Goal: Browse casually: Explore the website without a specific task or goal

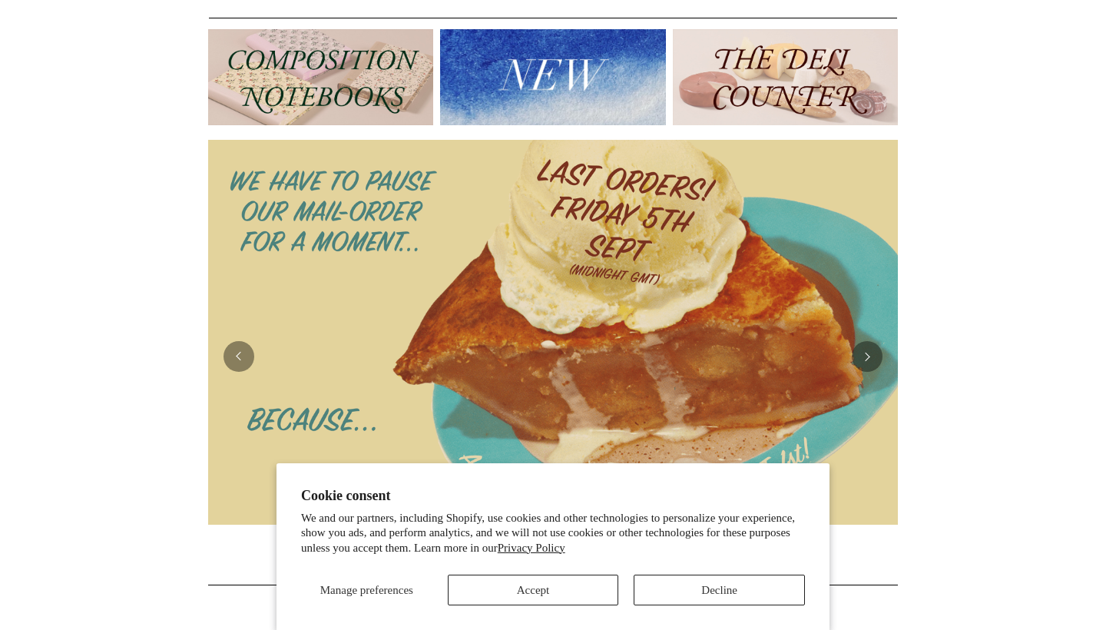
scroll to position [293, 0]
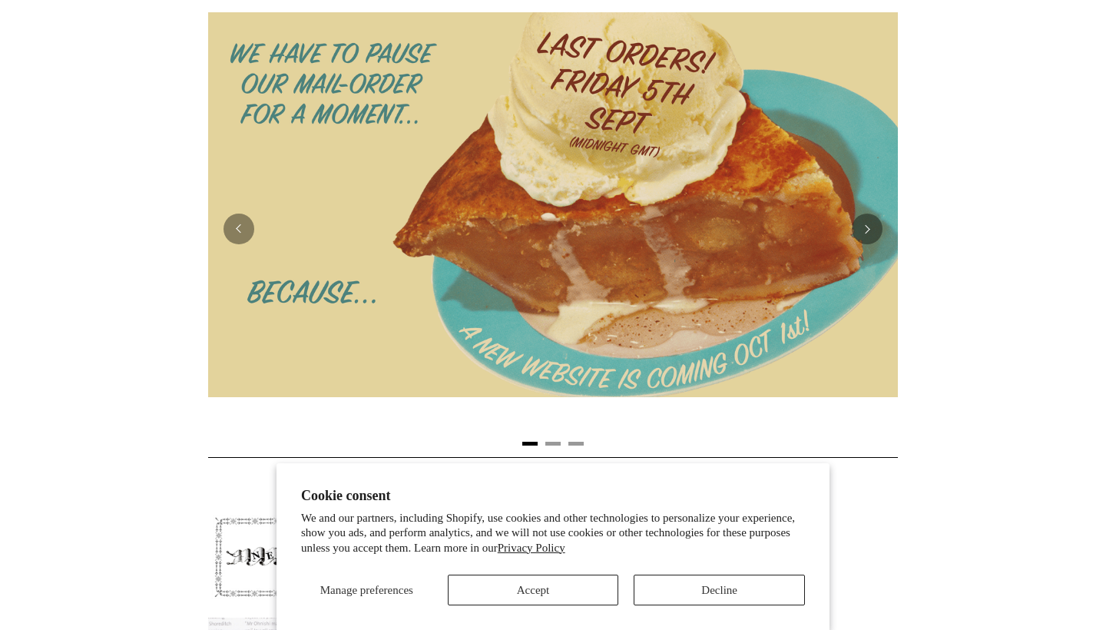
click at [700, 587] on button "Decline" at bounding box center [719, 589] width 171 height 31
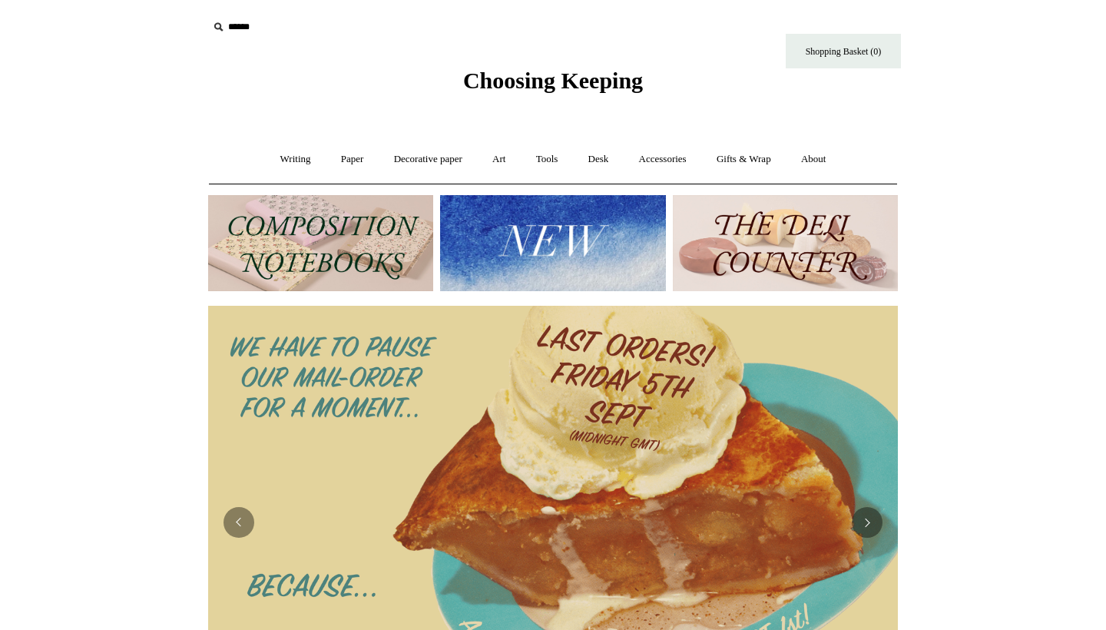
scroll to position [0, 0]
click at [282, 161] on link "Writing +" at bounding box center [295, 159] width 58 height 41
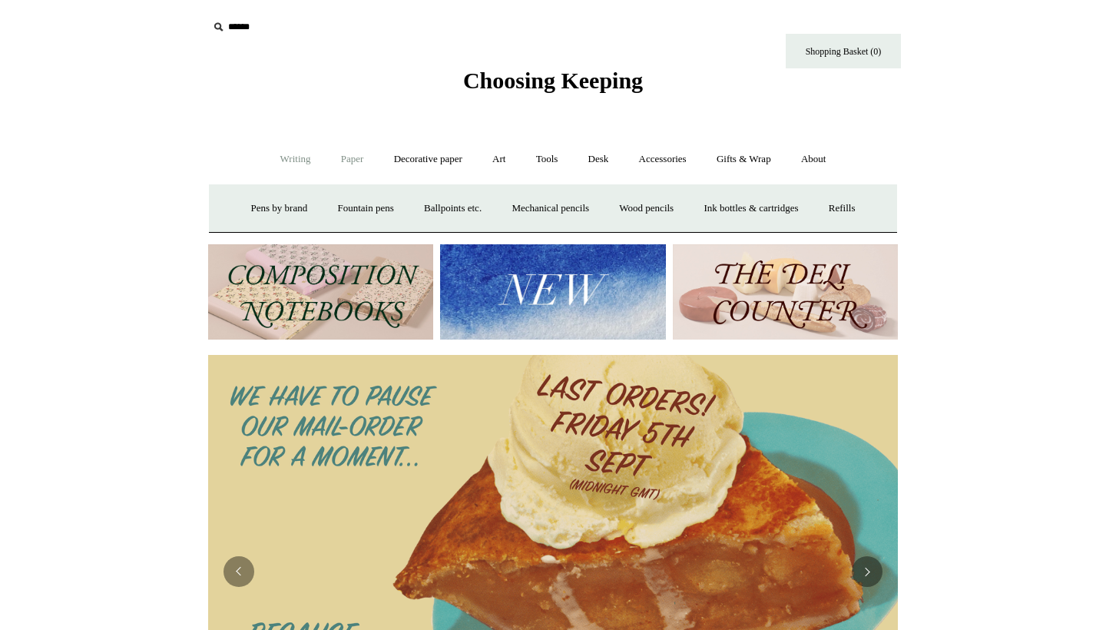
click at [339, 157] on link "Paper +" at bounding box center [352, 159] width 51 height 41
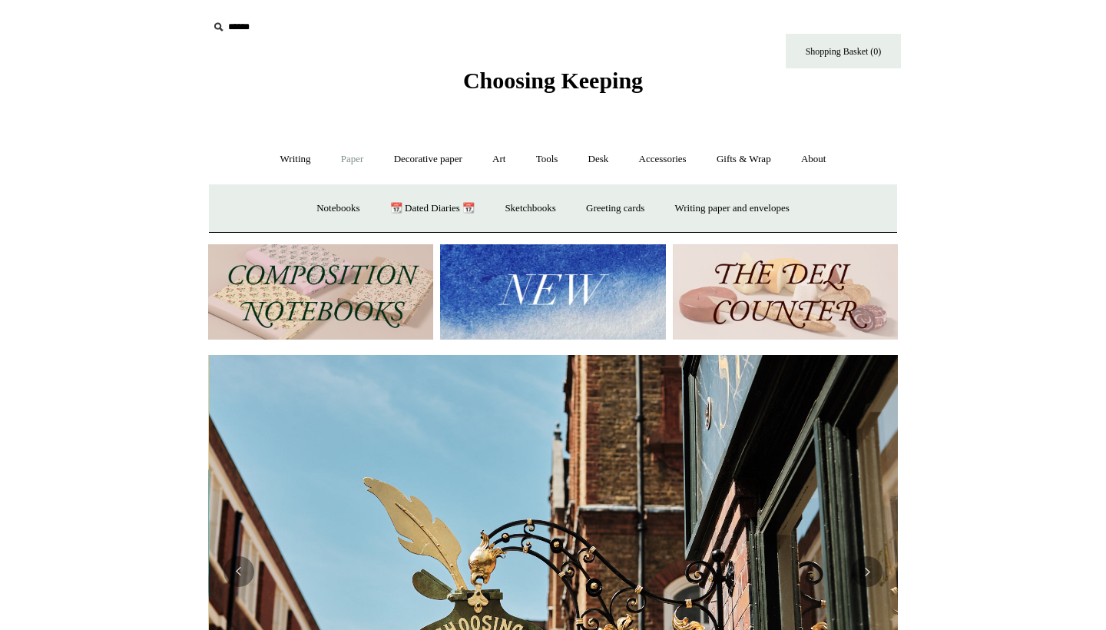
scroll to position [0, 690]
click at [399, 203] on link "📆 Dated Diaries 📆" at bounding box center [432, 208] width 112 height 41
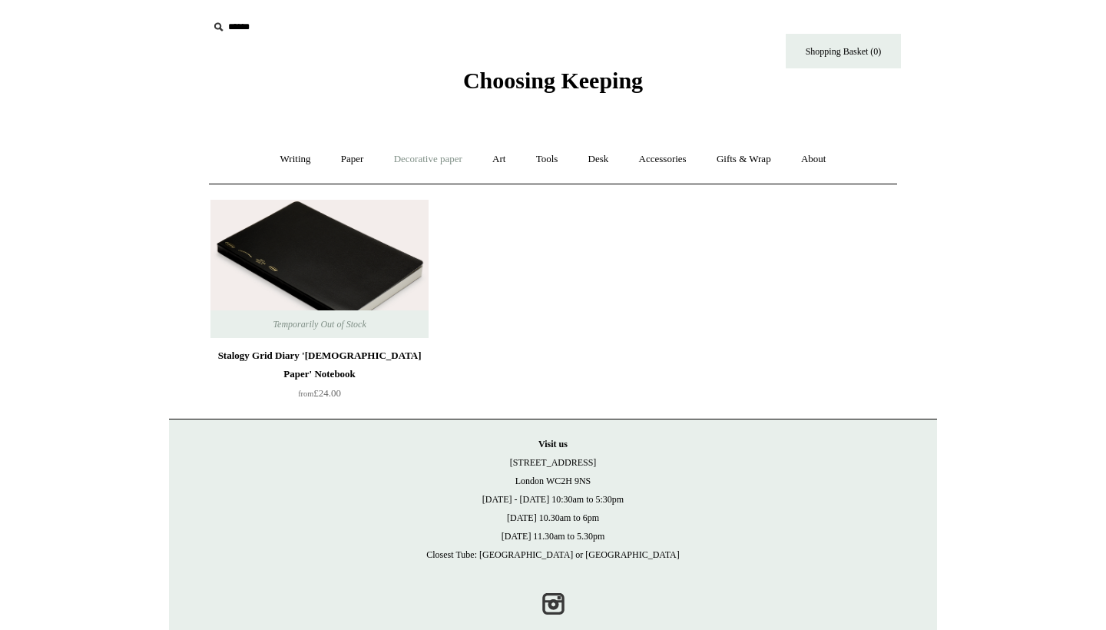
click at [439, 167] on link "Decorative paper +" at bounding box center [428, 159] width 96 height 41
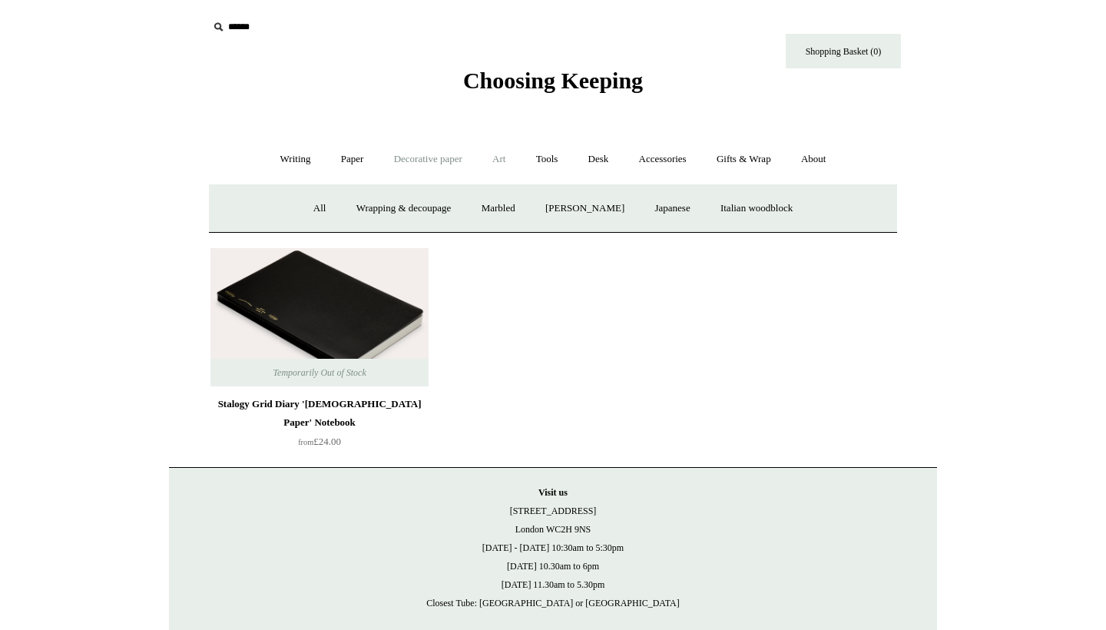
click at [500, 157] on link "Art +" at bounding box center [498, 159] width 41 height 41
click at [552, 162] on link "Tools +" at bounding box center [547, 159] width 50 height 41
click at [607, 160] on link "Desk +" at bounding box center [598, 159] width 48 height 41
click at [665, 162] on link "Accessories +" at bounding box center [662, 159] width 75 height 41
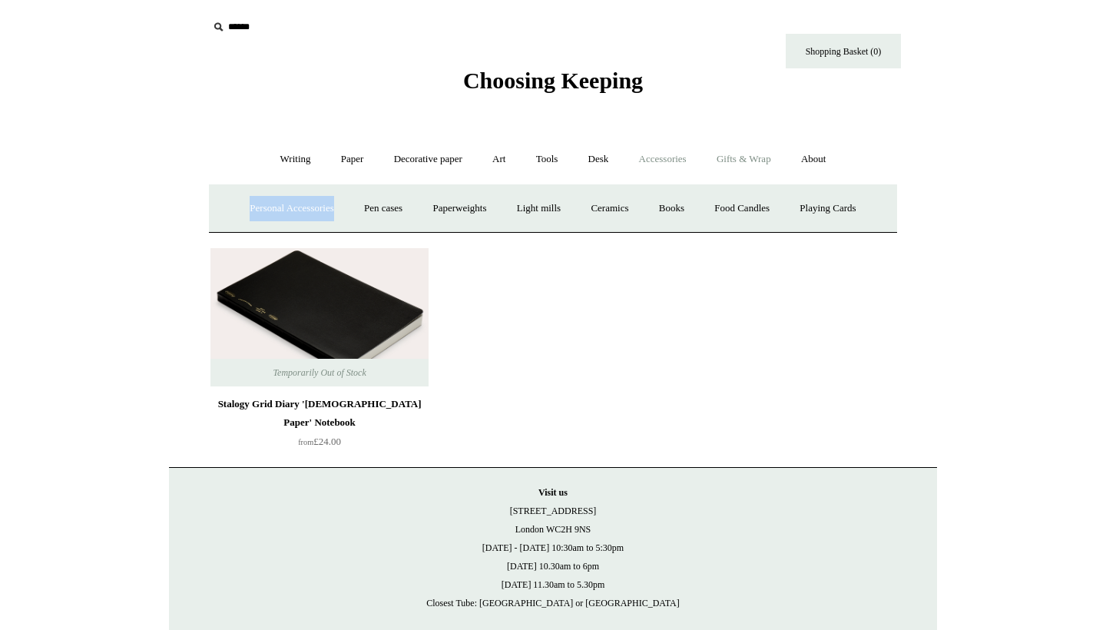
click at [746, 164] on link "Gifts & Wrap +" at bounding box center [744, 159] width 82 height 41
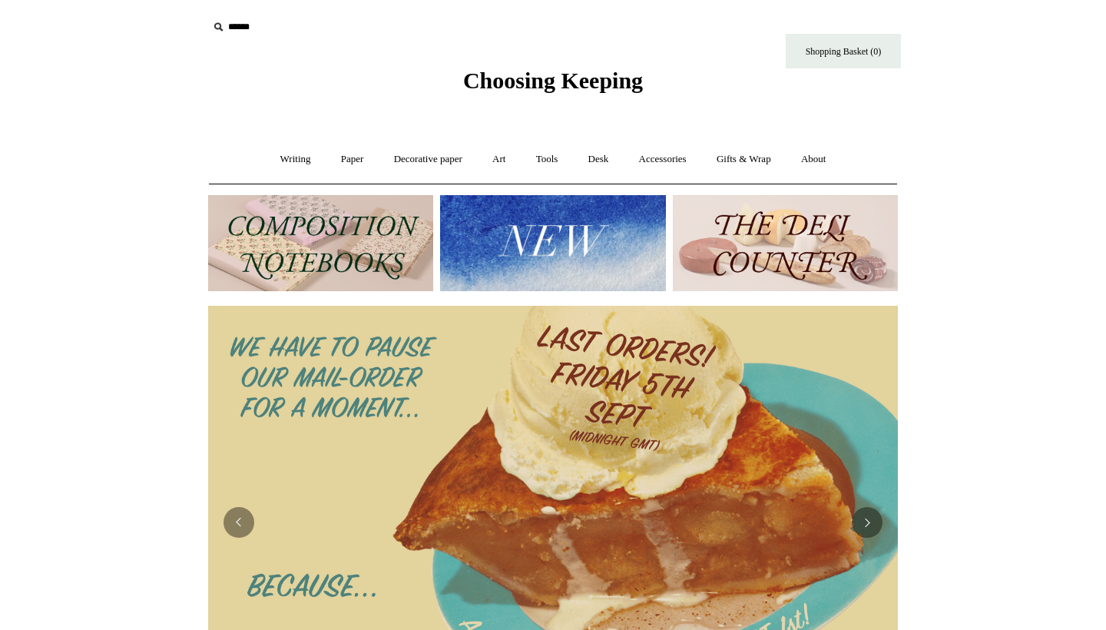
click at [737, 237] on img at bounding box center [785, 243] width 225 height 96
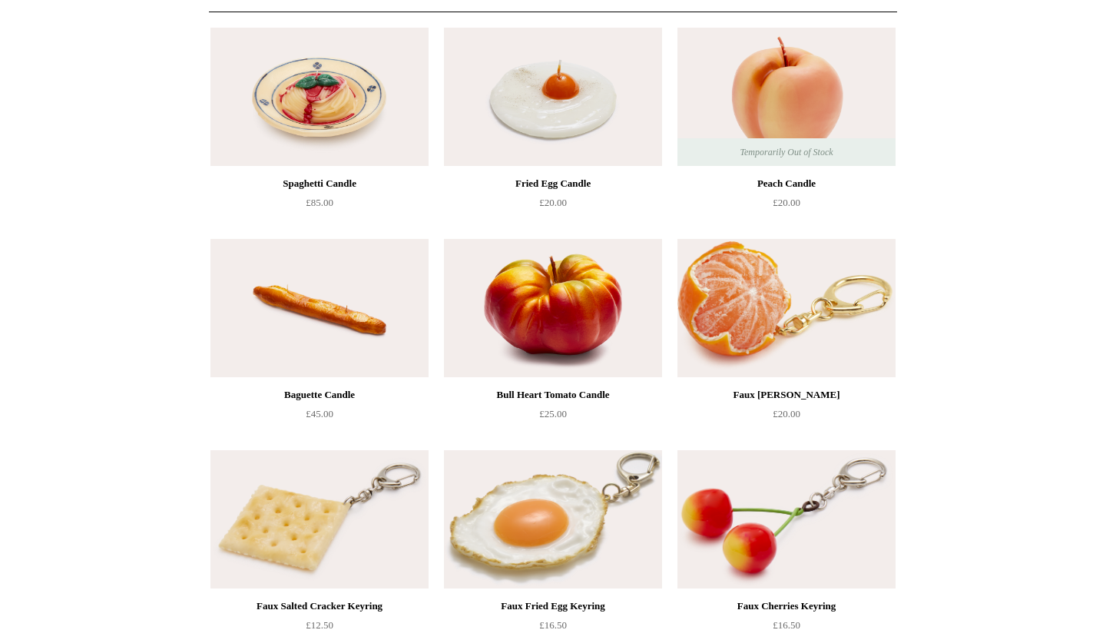
scroll to position [175, 0]
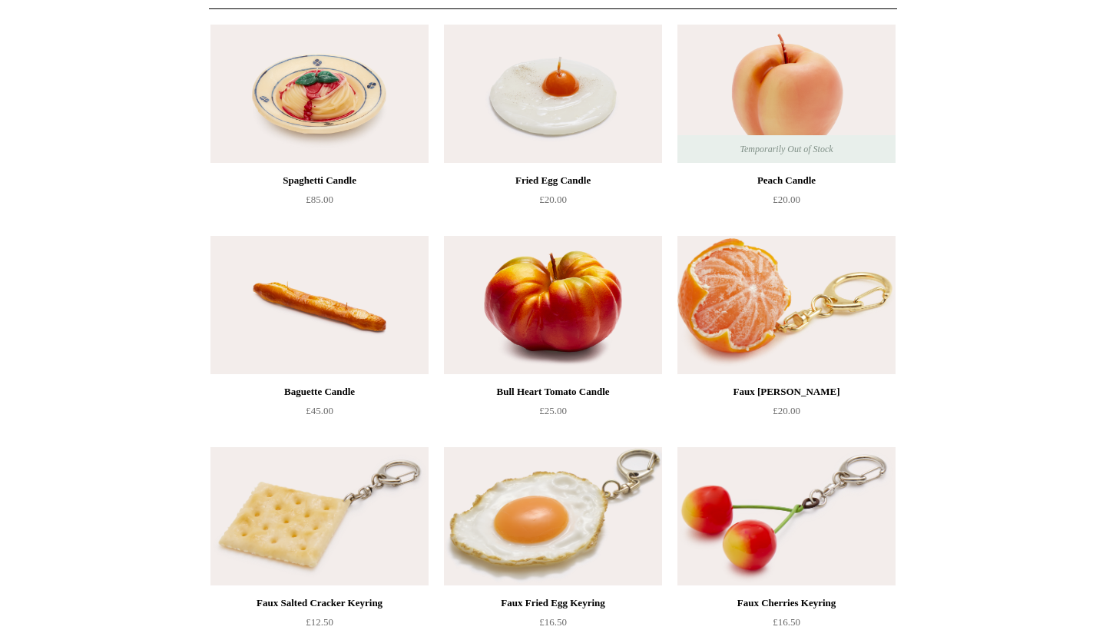
click at [562, 494] on img at bounding box center [553, 516] width 218 height 138
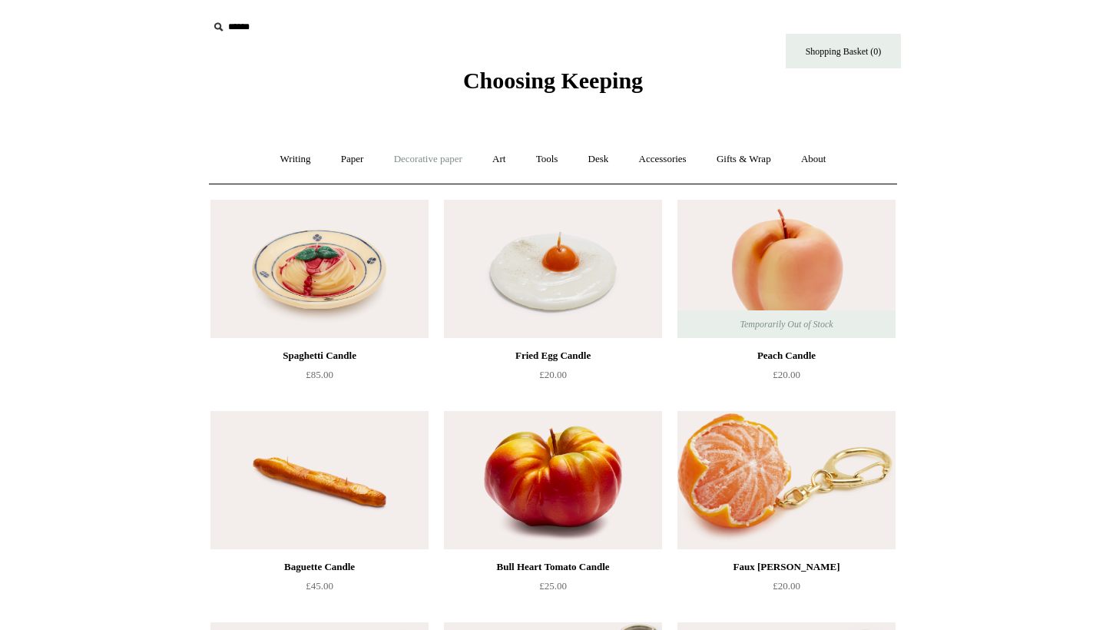
scroll to position [0, 0]
click at [673, 164] on link "Accessories +" at bounding box center [662, 159] width 75 height 41
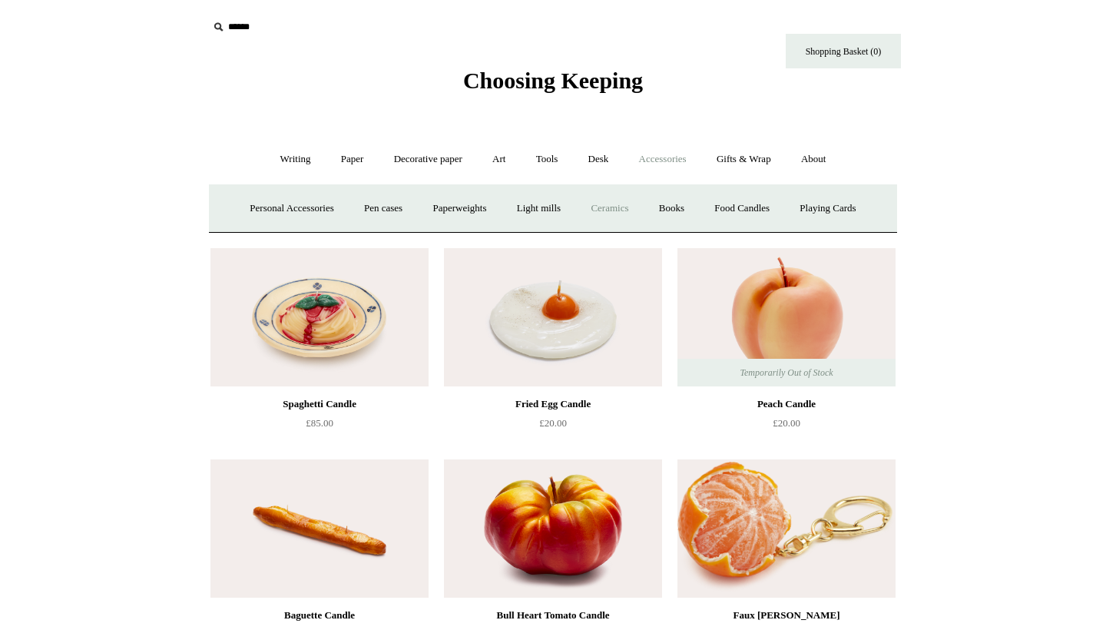
click at [619, 207] on link "Ceramics +" at bounding box center [609, 208] width 65 height 41
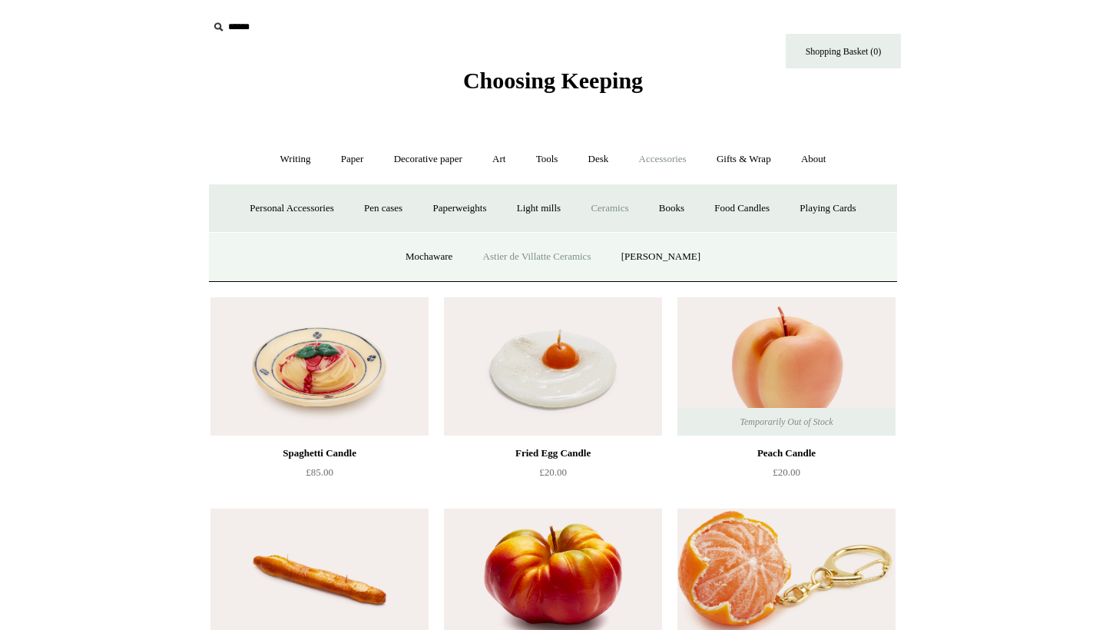
click at [568, 254] on link "Astier de Villatte Ceramics" at bounding box center [537, 257] width 136 height 41
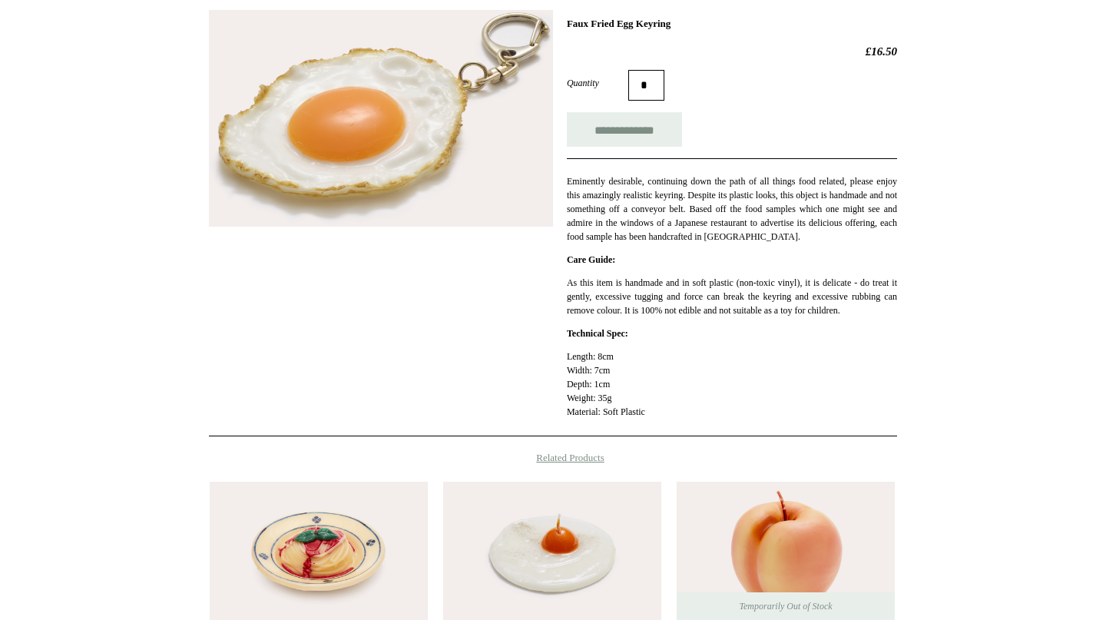
scroll to position [82, 0]
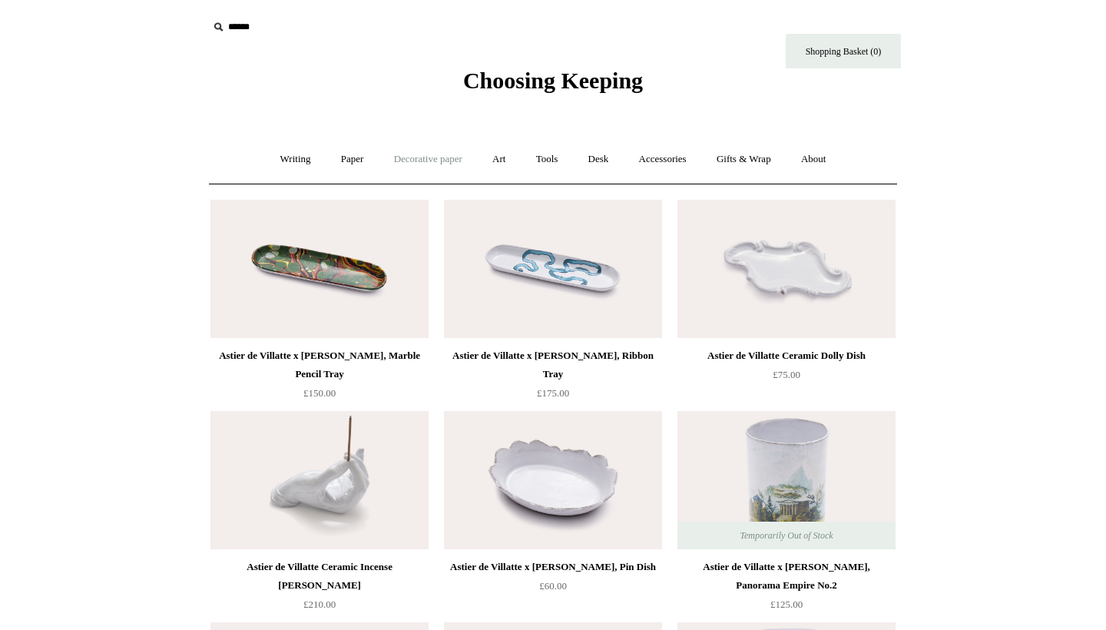
click at [435, 161] on link "Decorative paper +" at bounding box center [428, 159] width 96 height 41
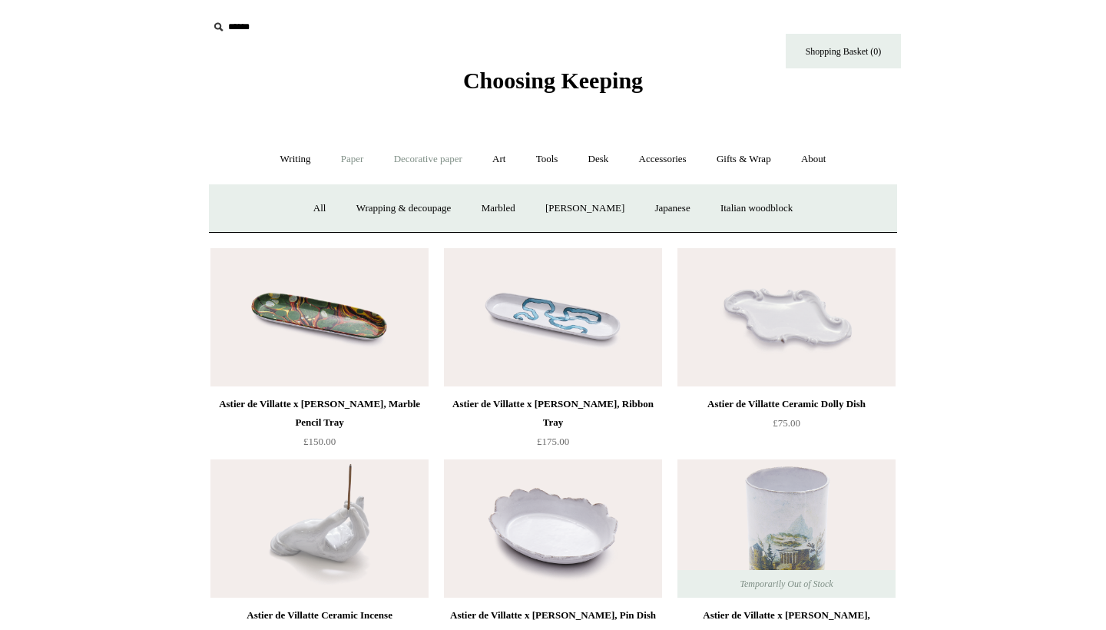
click at [346, 159] on link "Paper +" at bounding box center [352, 159] width 51 height 41
click at [324, 202] on link "Notebooks +" at bounding box center [338, 208] width 71 height 41
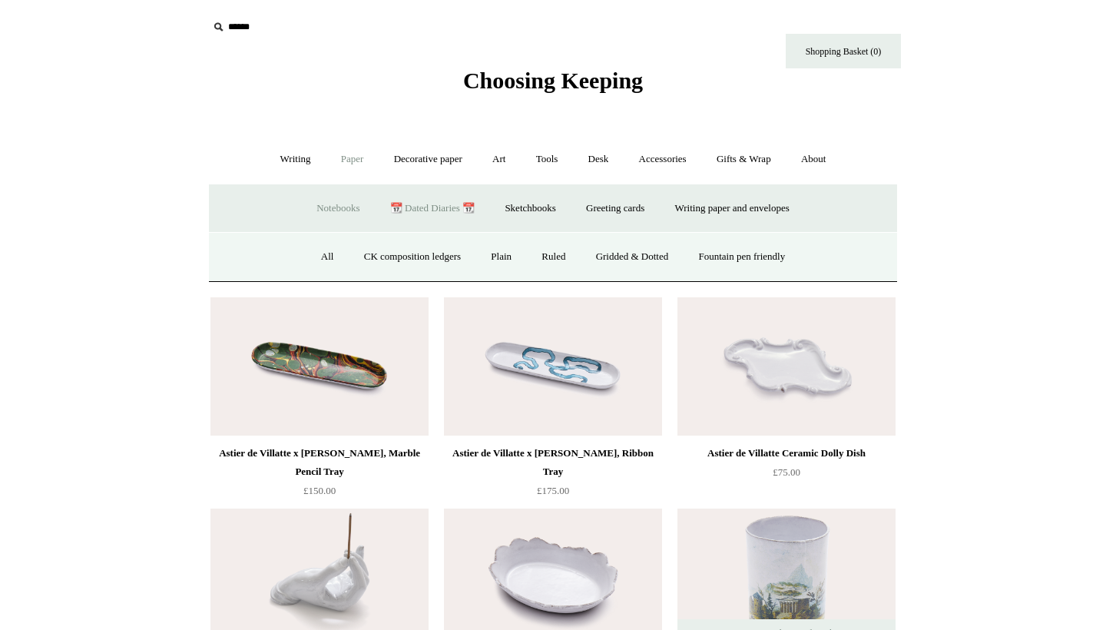
click at [412, 206] on link "📆 Dated Diaries 📆" at bounding box center [432, 208] width 112 height 41
